Goal: Check status: Check status

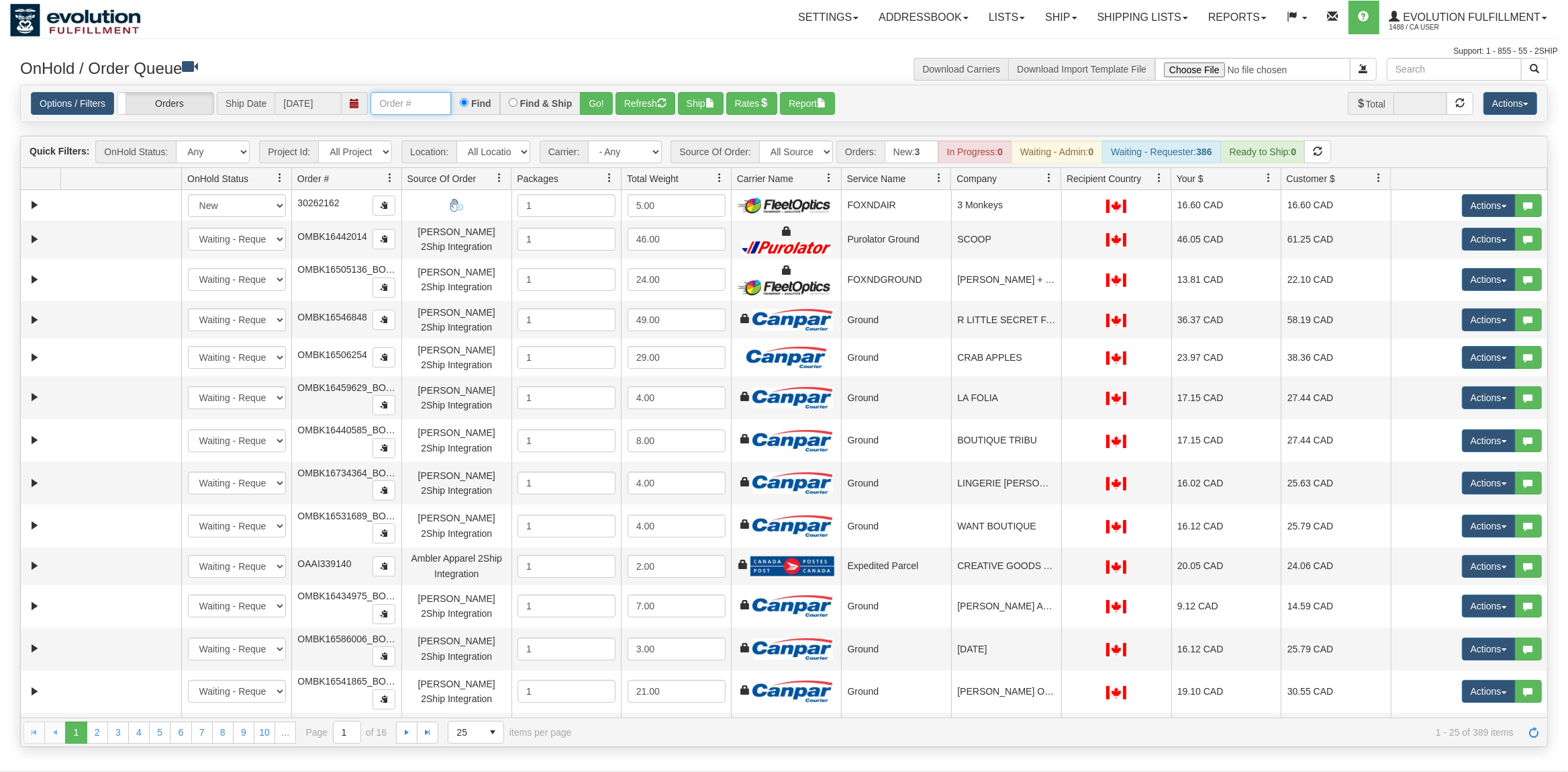
click at [425, 98] on input "text" at bounding box center [410, 104] width 80 height 23
type input "OTOFRE1238-1"
click at [601, 98] on button "Go!" at bounding box center [597, 104] width 33 height 23
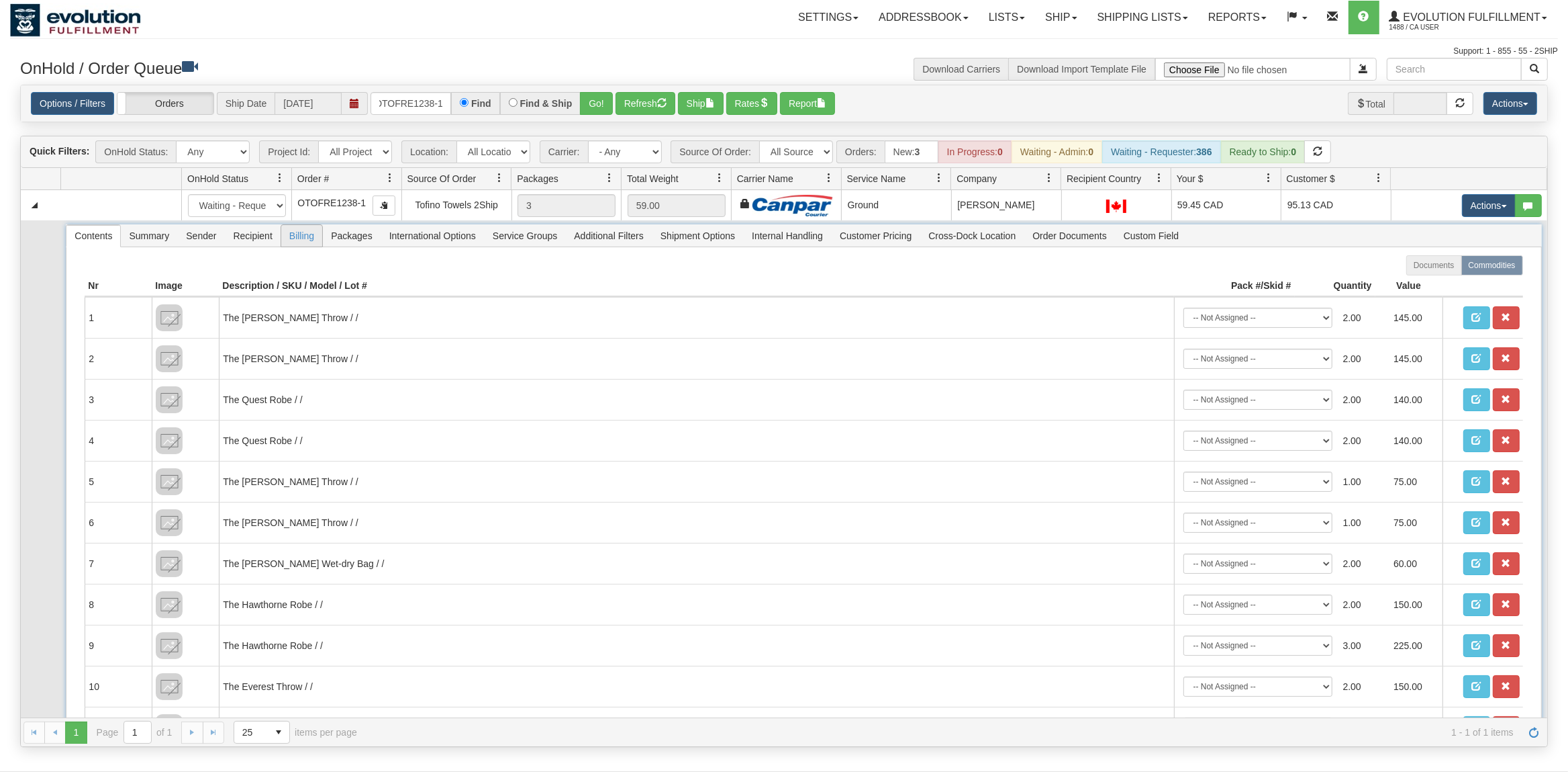
click at [301, 242] on span "Billing" at bounding box center [301, 235] width 41 height 22
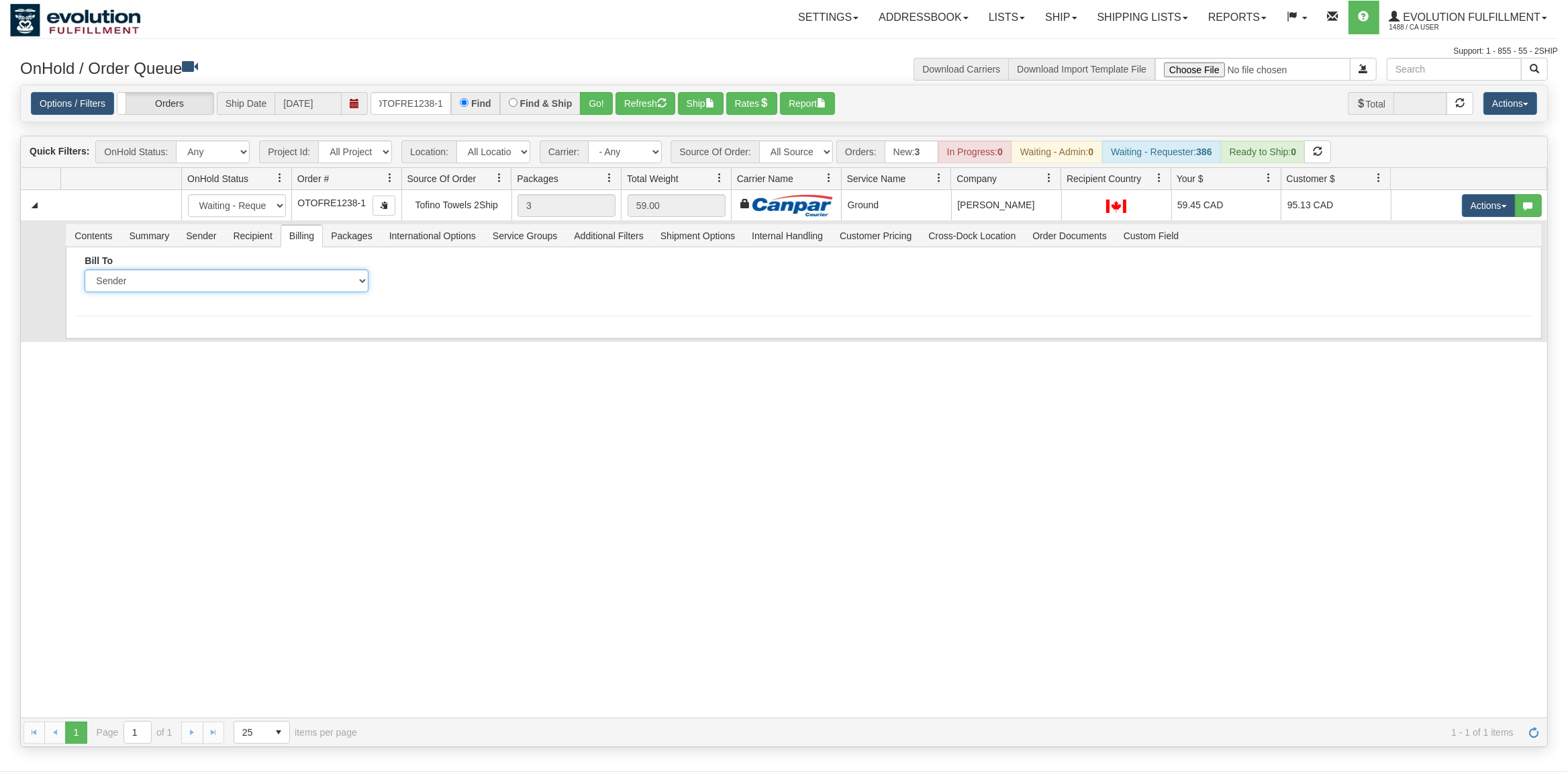
select select "2"
click option "Recipient" at bounding box center [0, 0] width 0 height 0
click at [453, 276] on input "Account" at bounding box center [530, 281] width 284 height 23
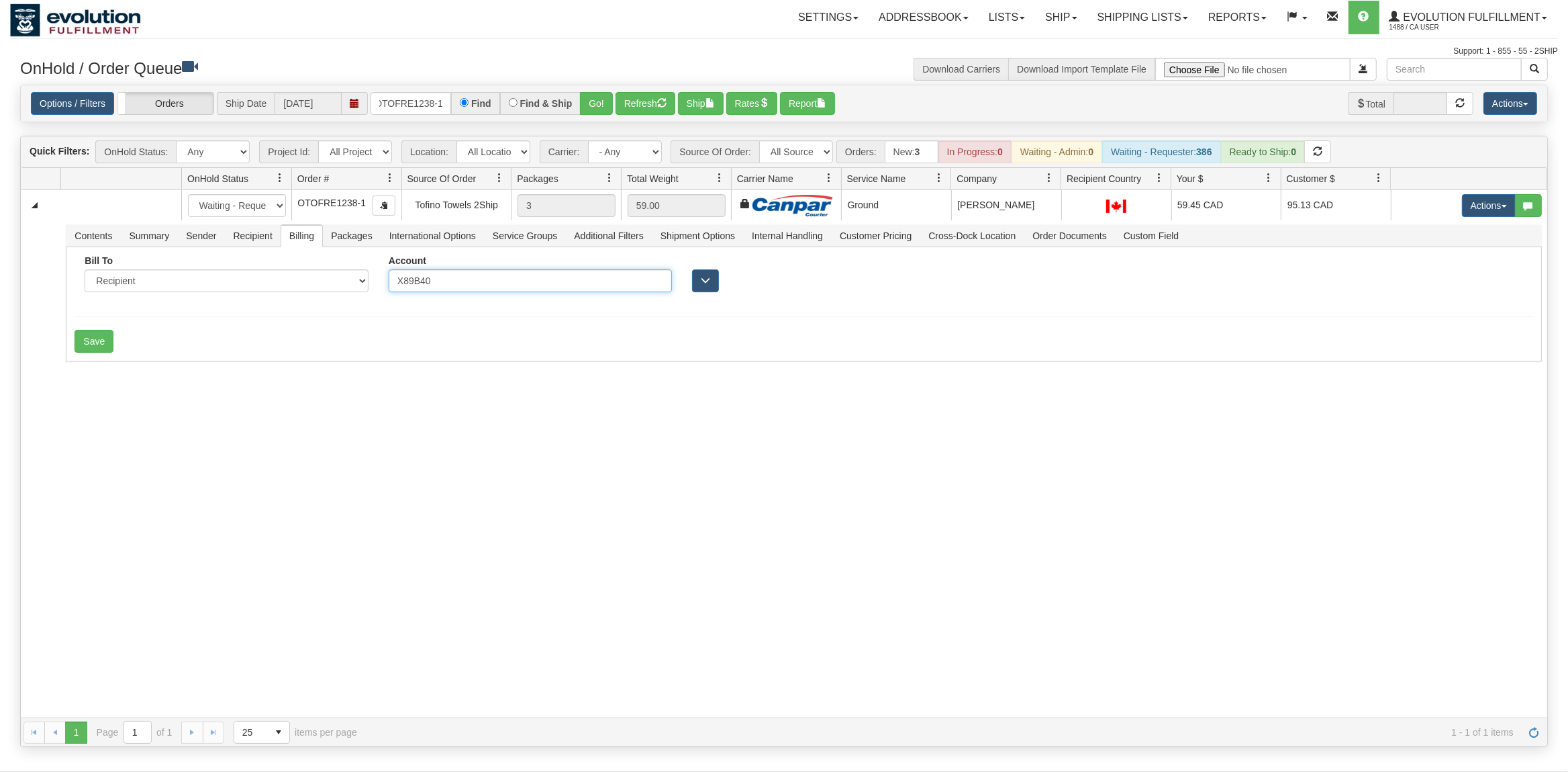
type input "X89B40"
click at [285, 392] on div "31631020 EVOLUTION V3 91139596 91139597 New In Progress Waiting - Admin Waiting…" at bounding box center [784, 454] width 1527 height 527
click at [100, 352] on button "Save" at bounding box center [94, 342] width 39 height 23
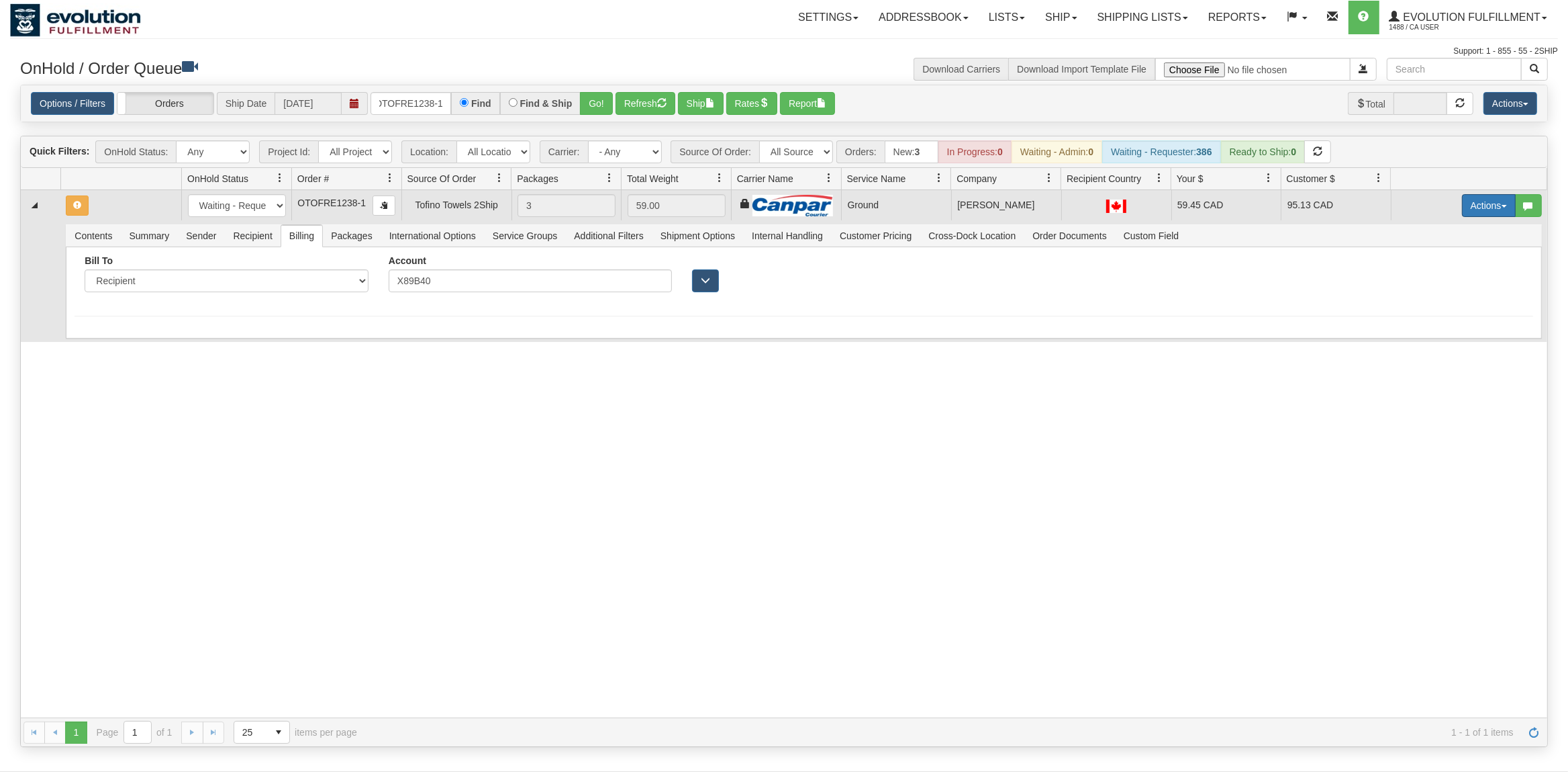
click at [1494, 208] on button "Actions" at bounding box center [1488, 206] width 54 height 23
click at [1437, 270] on span "Rate All Services" at bounding box center [1461, 265] width 80 height 11
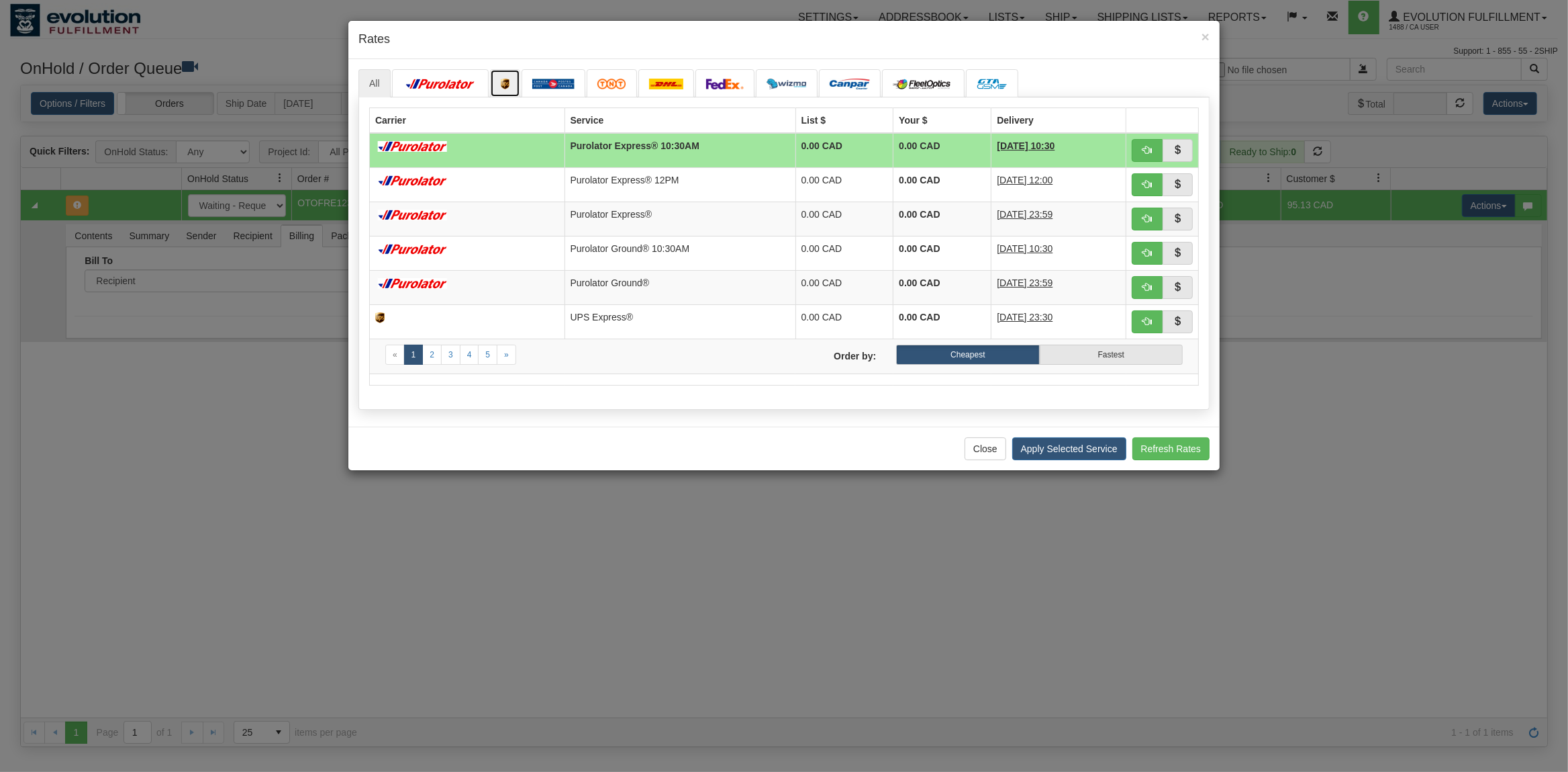
click at [507, 87] on img at bounding box center [505, 84] width 9 height 11
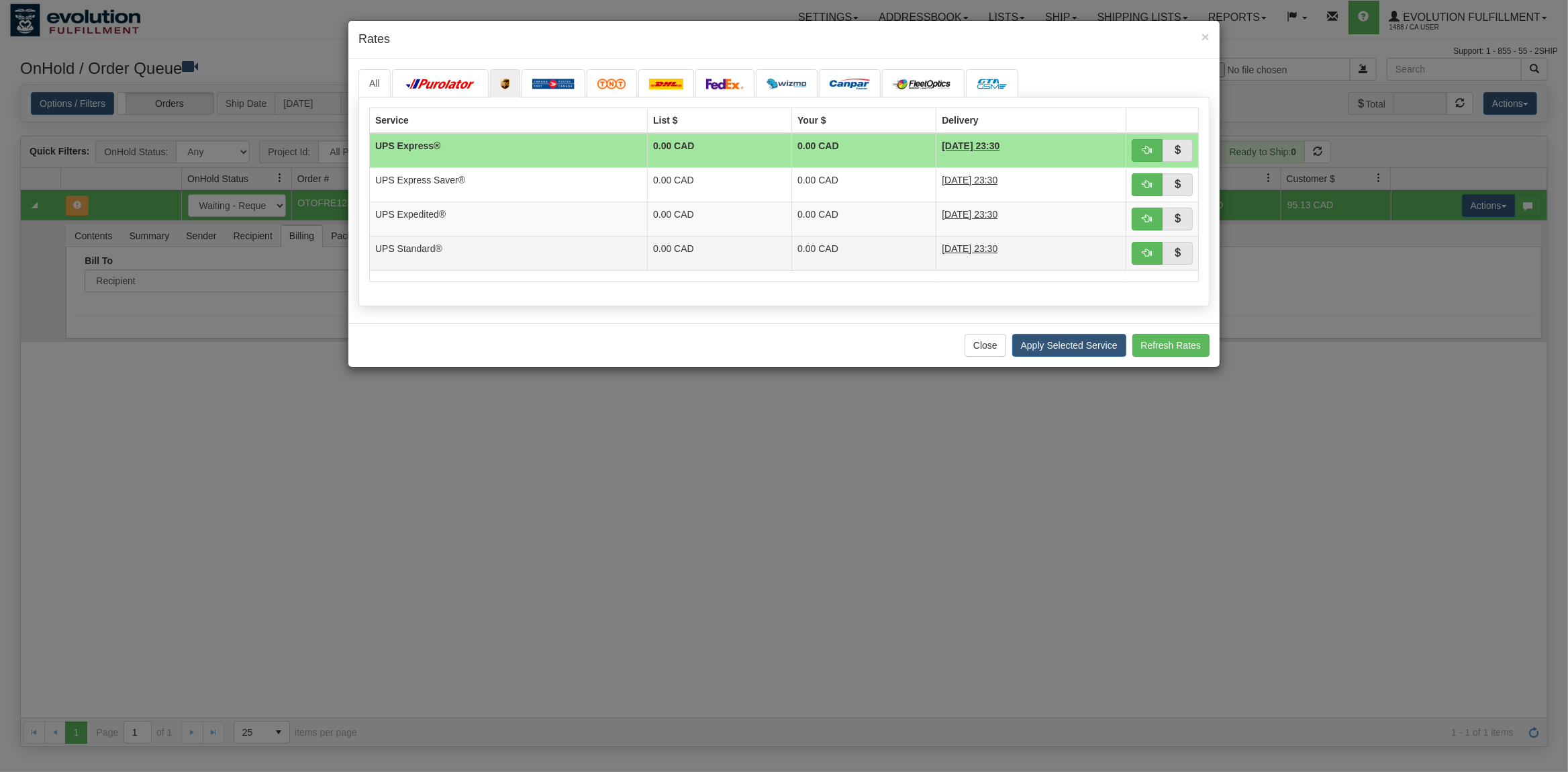
click at [534, 256] on td "UPS Standard®" at bounding box center [508, 252] width 278 height 34
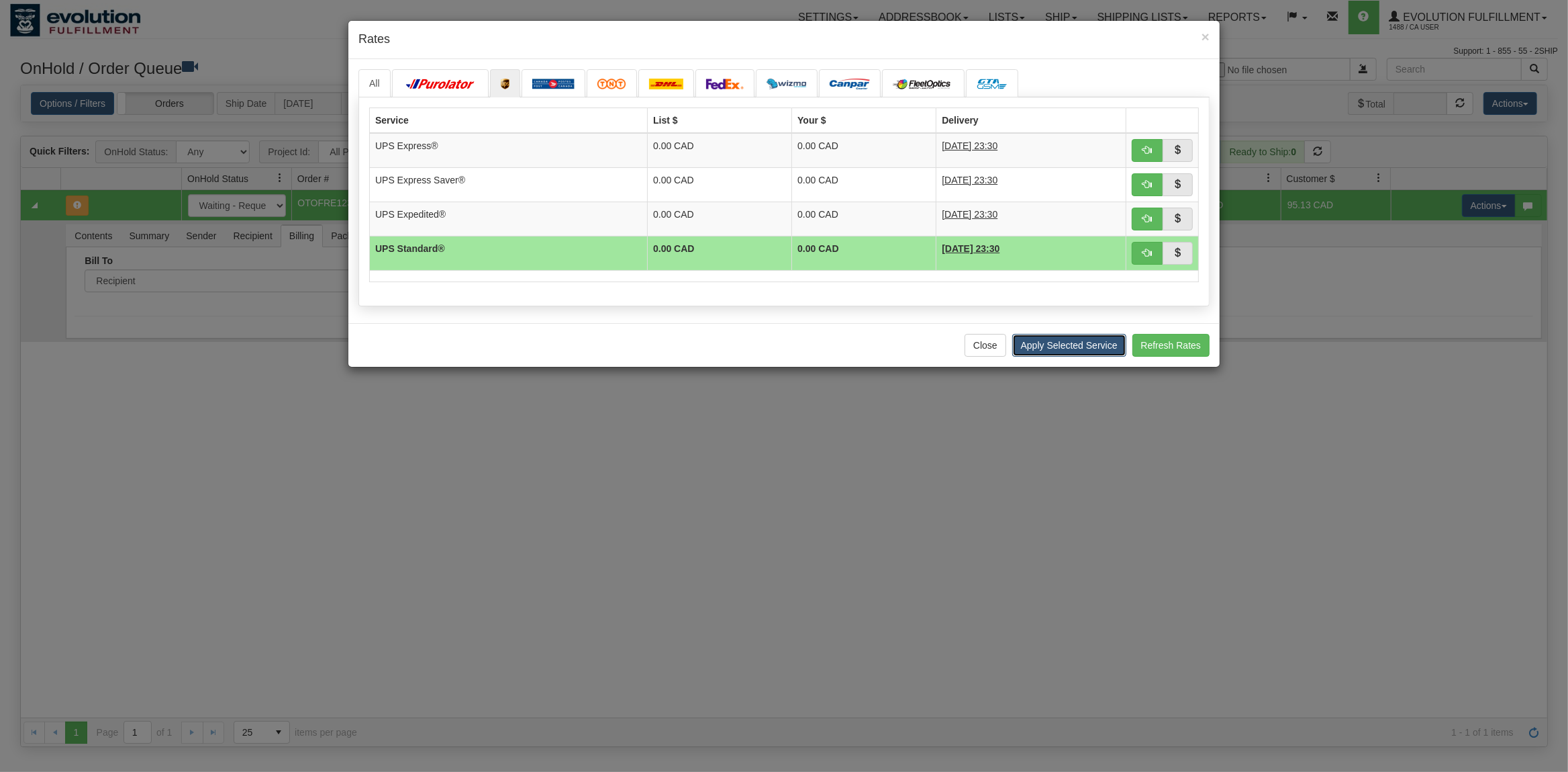
click at [1074, 342] on button "Apply Selected Service" at bounding box center [1070, 346] width 114 height 23
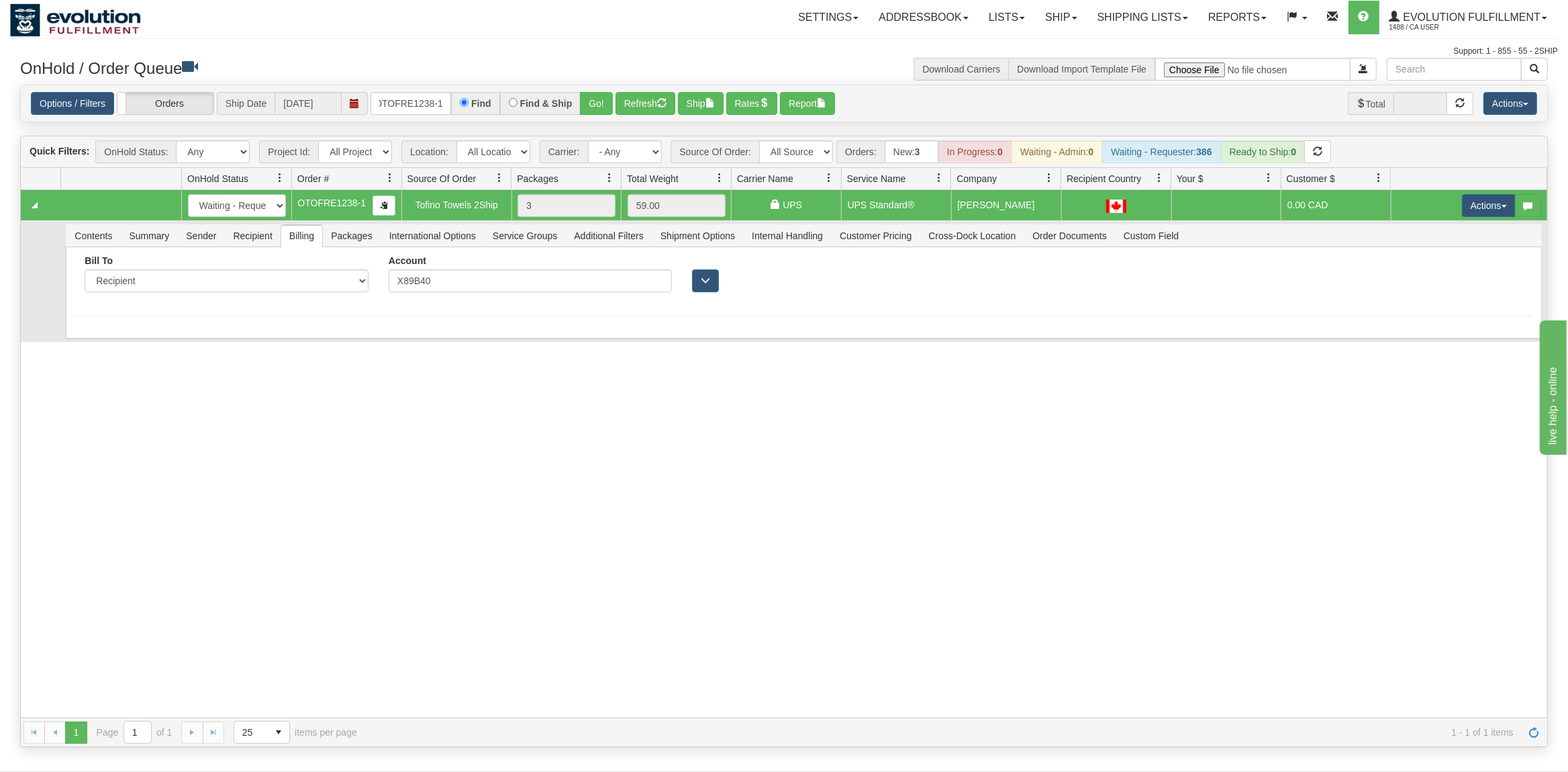
scroll to position [0, 0]
